Goal: Check status: Check status

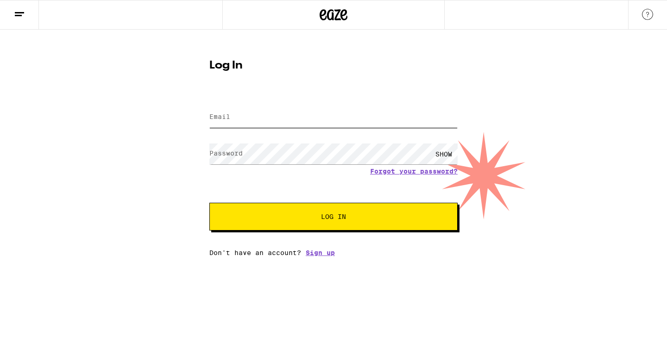
click at [298, 115] on input "Email" at bounding box center [333, 117] width 248 height 21
type input "[EMAIL_ADDRESS][DOMAIN_NAME]"
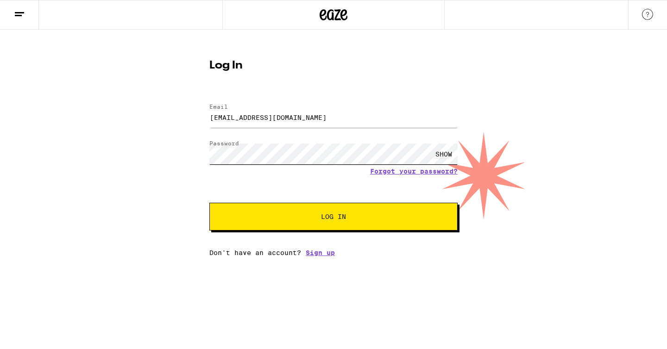
click at [209, 203] on button "Log In" at bounding box center [333, 217] width 248 height 28
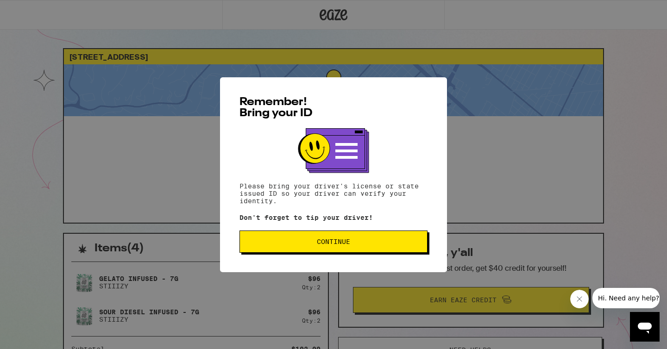
click at [399, 245] on span "Continue" at bounding box center [333, 242] width 172 height 6
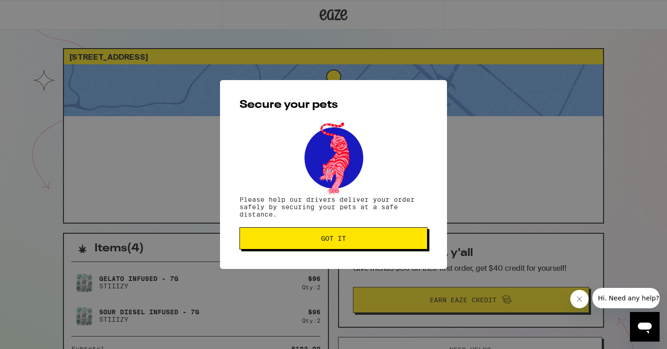
click at [399, 247] on button "Got it" at bounding box center [333, 238] width 188 height 22
